Goal: Find specific page/section: Find specific page/section

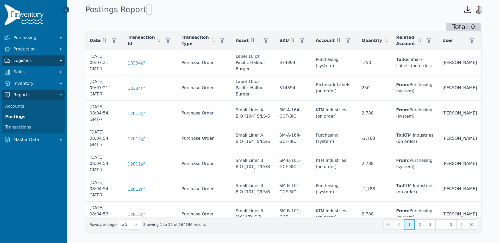
click at [23, 62] on span "Logistics" at bounding box center [35, 61] width 42 height 6
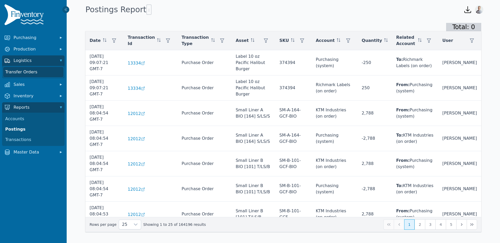
click at [31, 75] on link "Transfer Orders" at bounding box center [33, 72] width 60 height 10
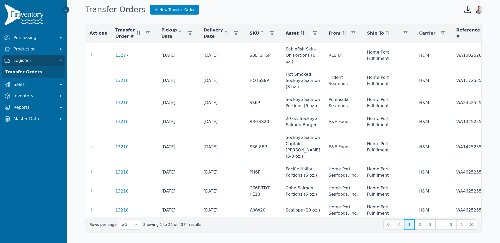
click at [313, 34] on icon "button" at bounding box center [315, 33] width 4 height 4
click at [324, 49] on div "Any" at bounding box center [318, 47] width 45 height 10
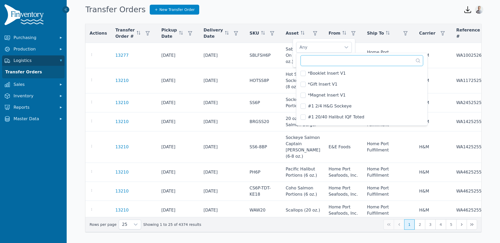
click at [318, 62] on input "text" at bounding box center [361, 60] width 123 height 11
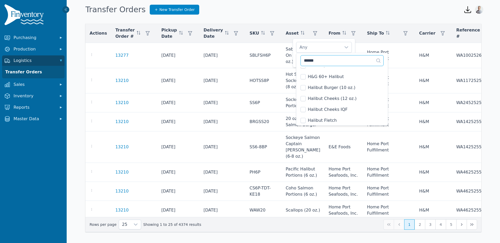
scroll to position [195, 0]
type input "******"
click at [306, 85] on li "Halibut Burger (10 oz.)" at bounding box center [341, 86] width 89 height 10
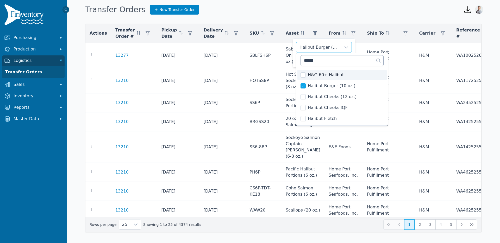
scroll to position [187, 0]
click at [326, 48] on div "Halibut Burger (10 oz.)" at bounding box center [318, 47] width 45 height 10
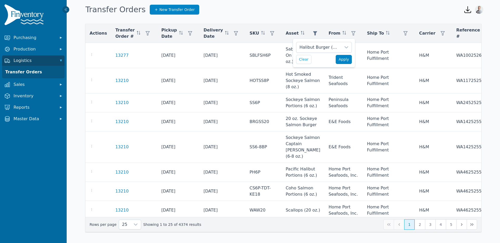
click at [342, 60] on span "Apply" at bounding box center [343, 59] width 10 height 5
